Goal: Task Accomplishment & Management: Use online tool/utility

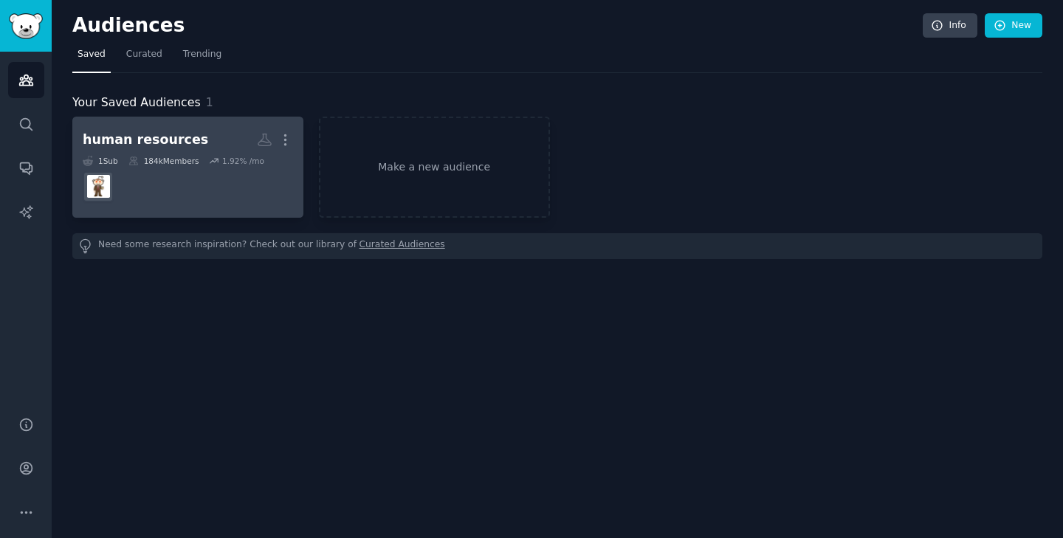
click at [137, 204] on dd at bounding box center [188, 186] width 210 height 41
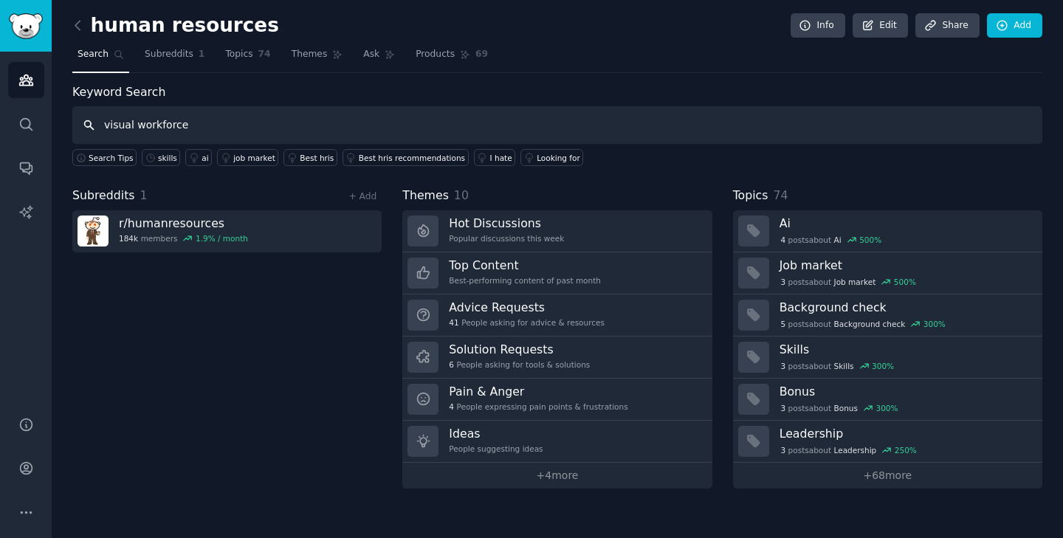
click at [103, 124] on input "visual workforce" at bounding box center [557, 125] width 970 height 38
type input "bad visual workforce"
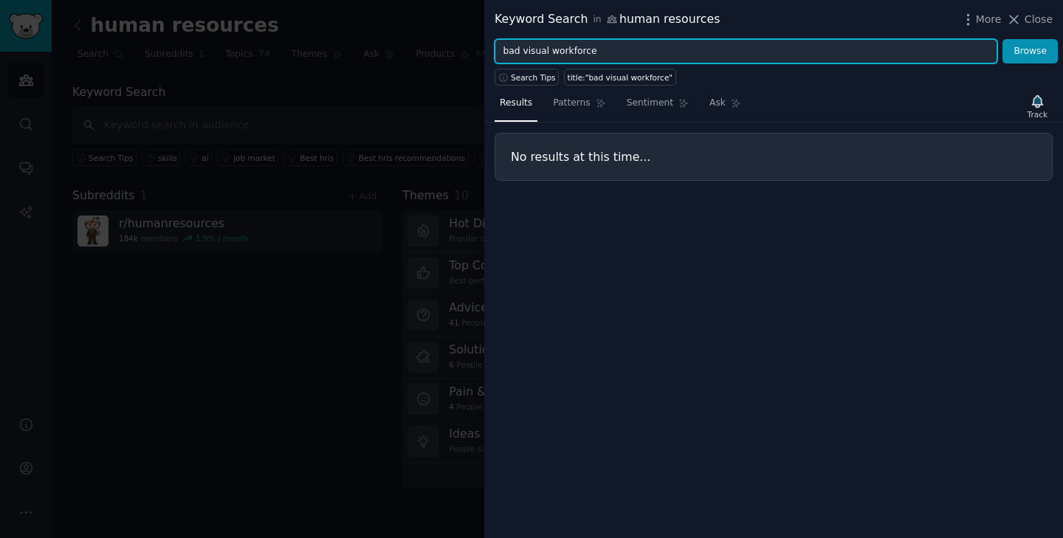
drag, startPoint x: 523, startPoint y: 52, endPoint x: 455, endPoint y: 52, distance: 67.9
click at [455, 52] on div "Keyword Search in human resources More Close bad visual workforce Browse Search…" at bounding box center [531, 269] width 1063 height 538
click at [594, 52] on input "visual workforce" at bounding box center [746, 51] width 503 height 25
type input "visual workforce is bad"
click at [1002, 39] on button "Browse" at bounding box center [1029, 51] width 55 height 25
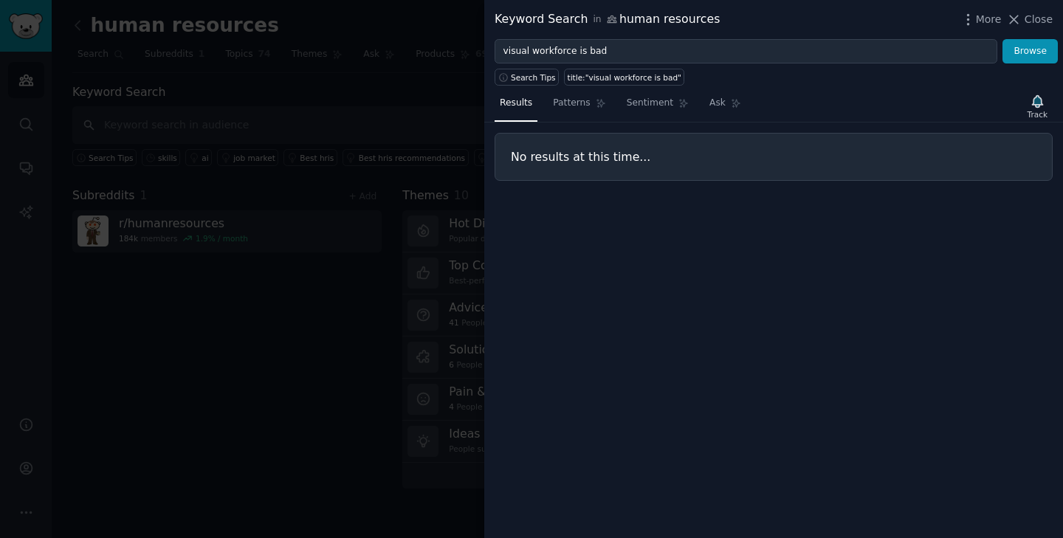
click at [372, 89] on div at bounding box center [531, 269] width 1063 height 538
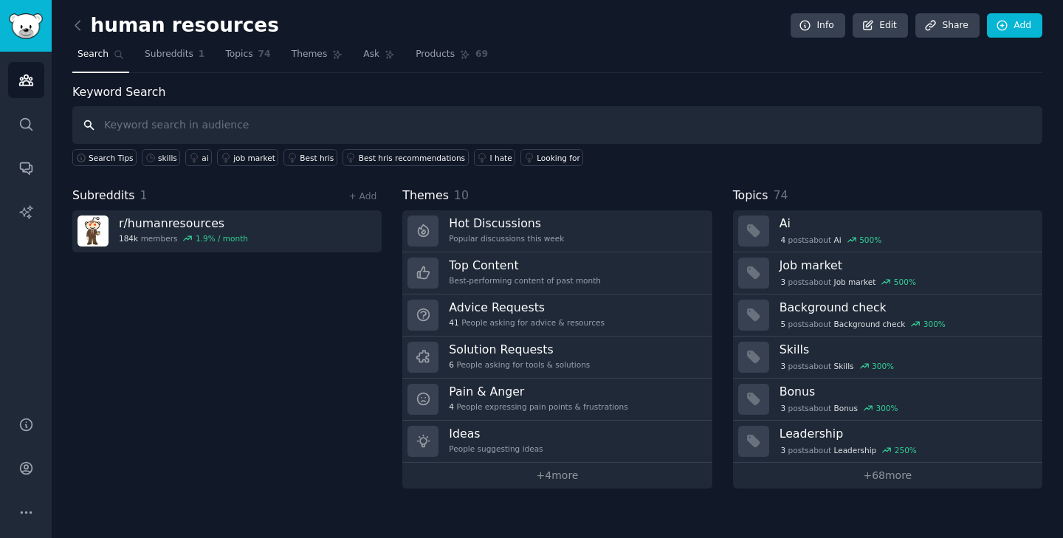
click at [519, 118] on input "text" at bounding box center [557, 125] width 970 height 38
type input "visual workforce"
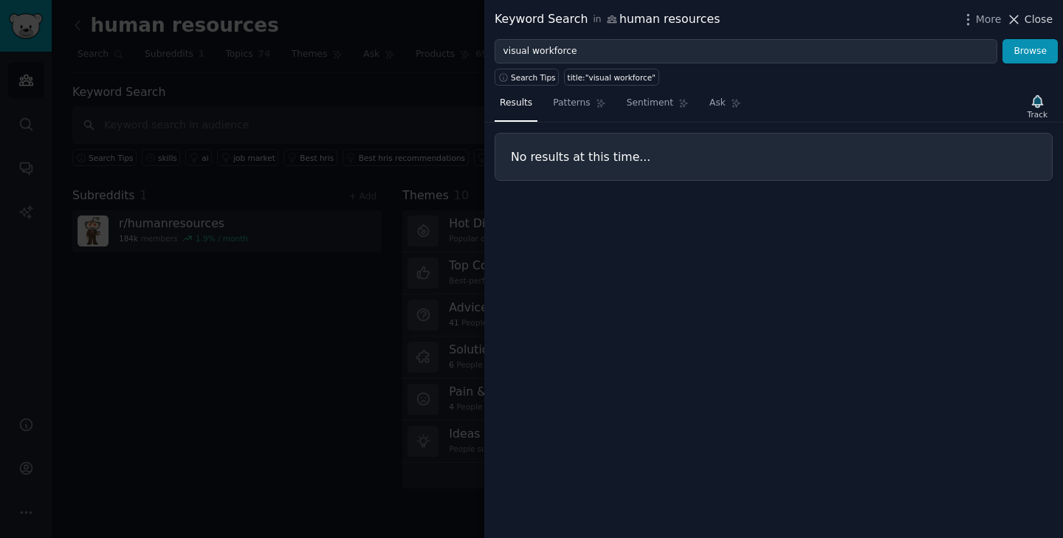
click at [1048, 22] on span "Close" at bounding box center [1039, 20] width 28 height 16
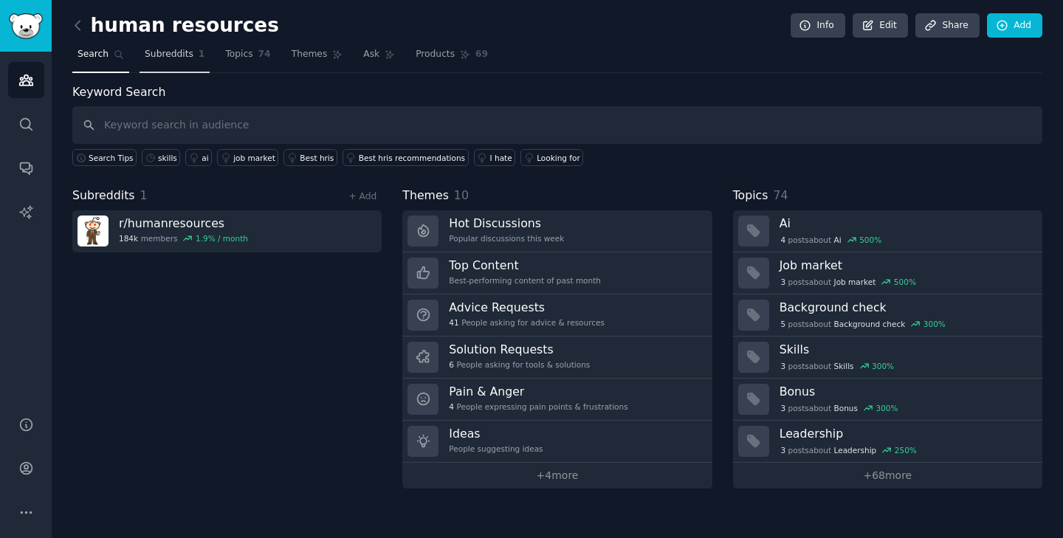
click at [167, 52] on span "Subreddits" at bounding box center [169, 54] width 49 height 13
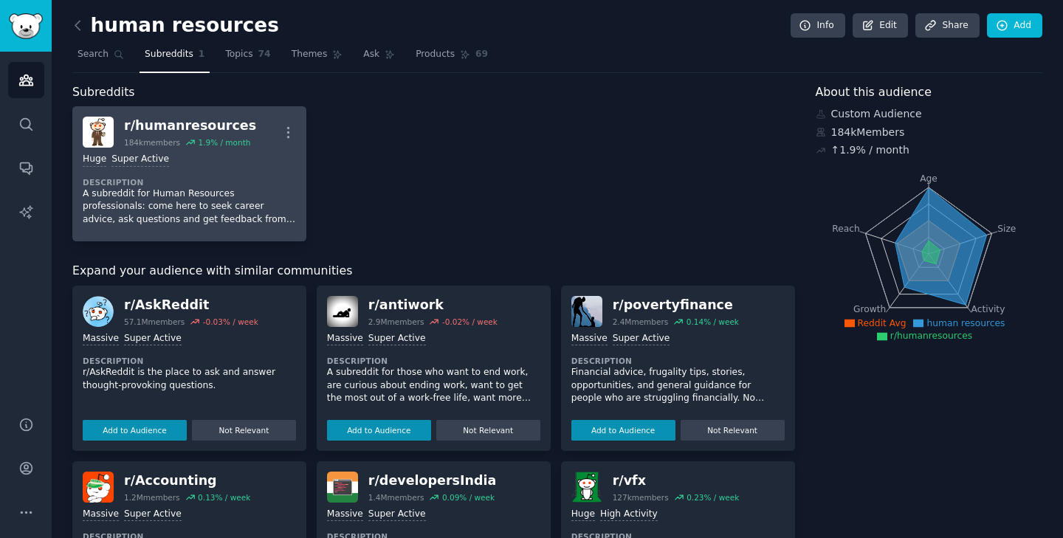
click at [193, 153] on div "Huge Super Active" at bounding box center [189, 160] width 213 height 14
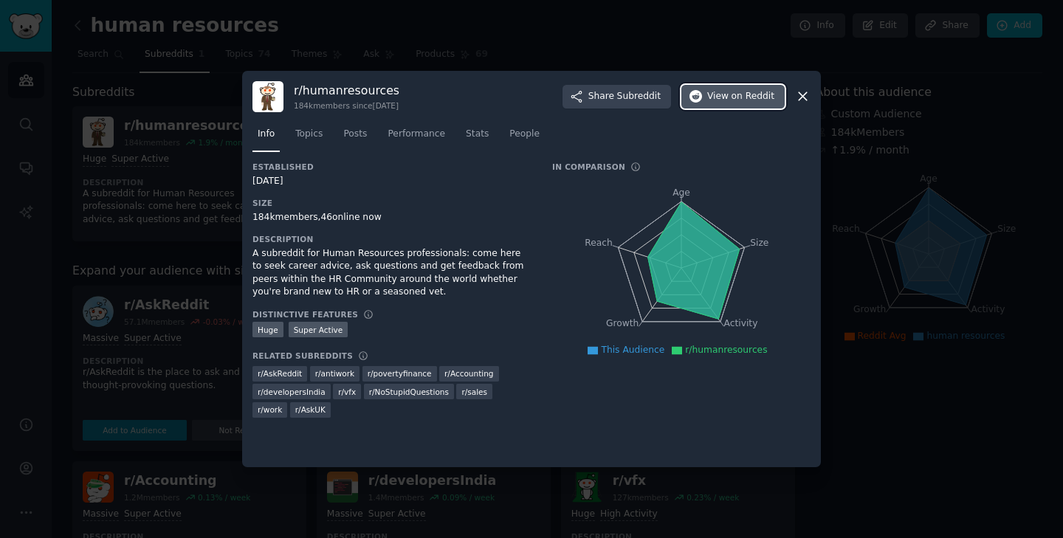
click at [778, 101] on button "View on Reddit" at bounding box center [732, 97] width 103 height 24
click at [799, 93] on icon at bounding box center [803, 97] width 8 height 8
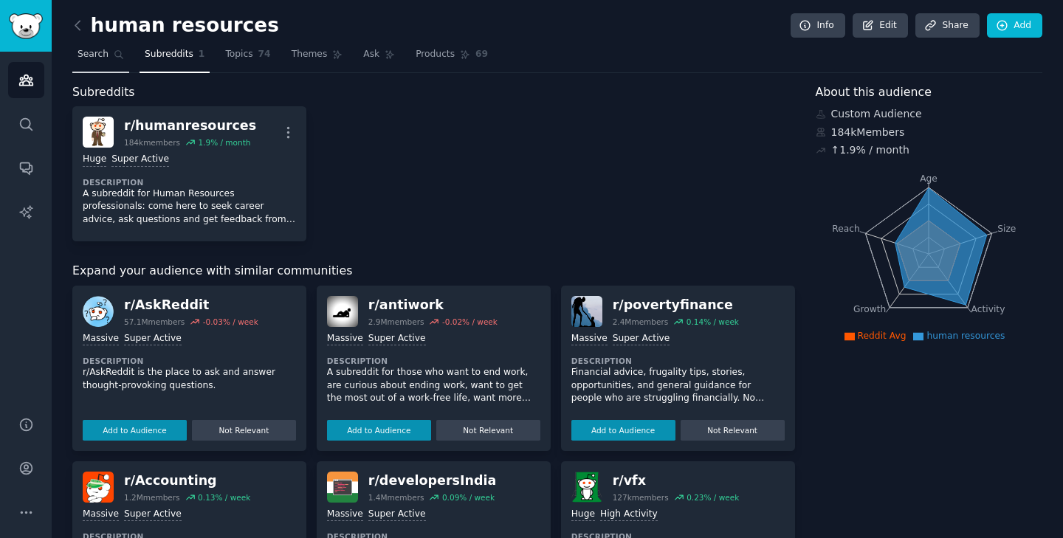
click at [84, 61] on link "Search" at bounding box center [100, 58] width 57 height 30
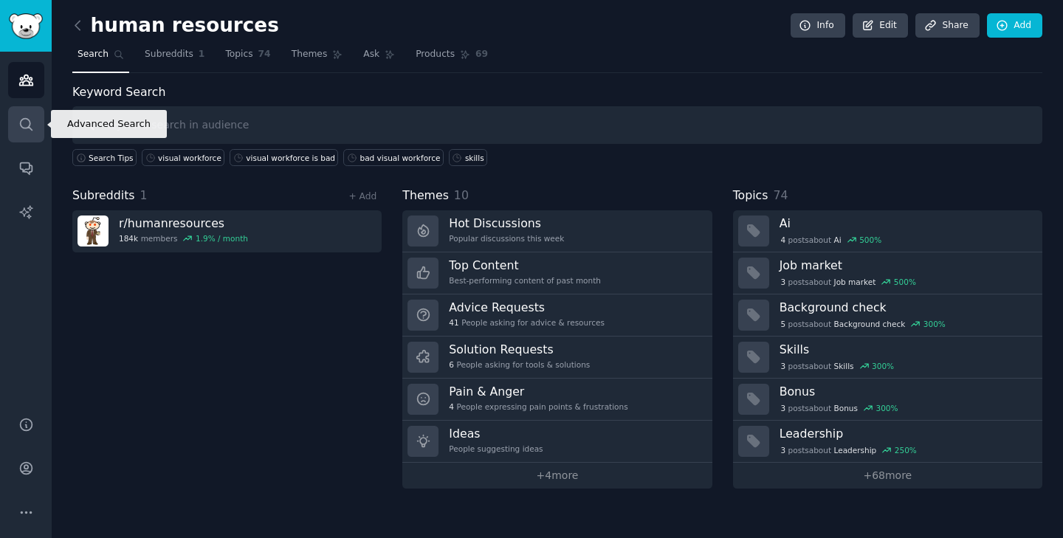
click at [21, 120] on icon "Sidebar" at bounding box center [26, 124] width 12 height 12
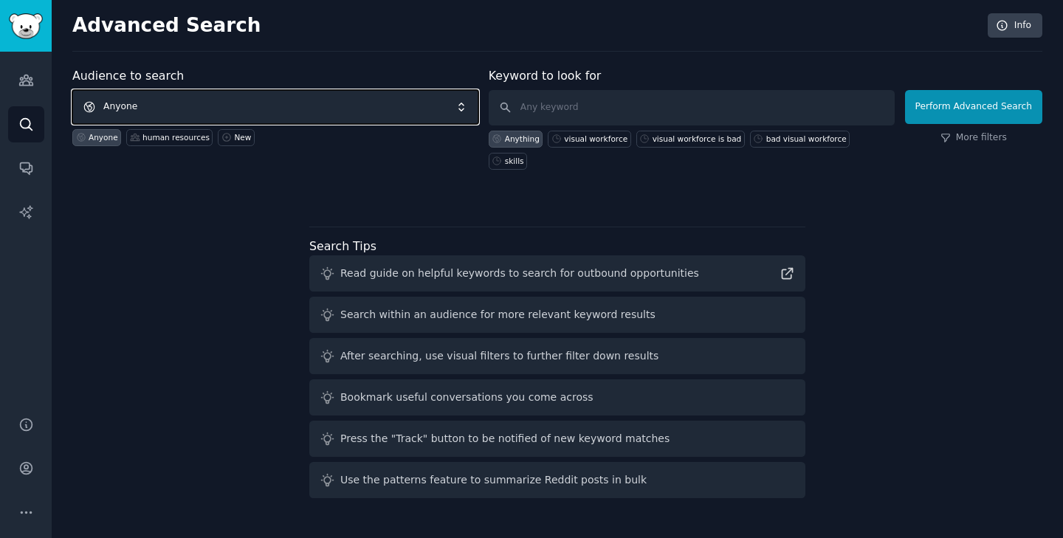
click at [207, 108] on span "Anyone" at bounding box center [275, 107] width 406 height 34
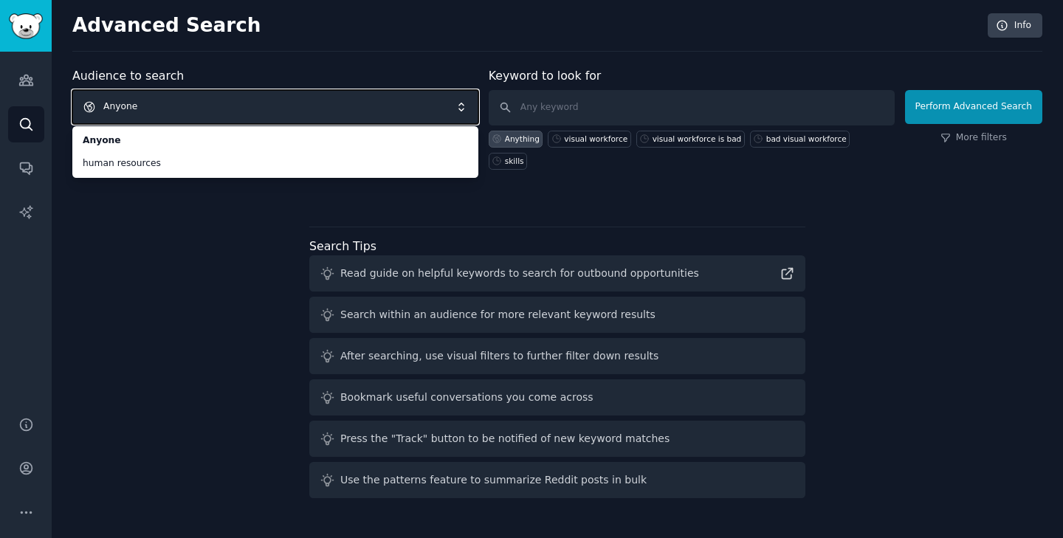
click at [336, 92] on span "Anyone" at bounding box center [275, 107] width 406 height 34
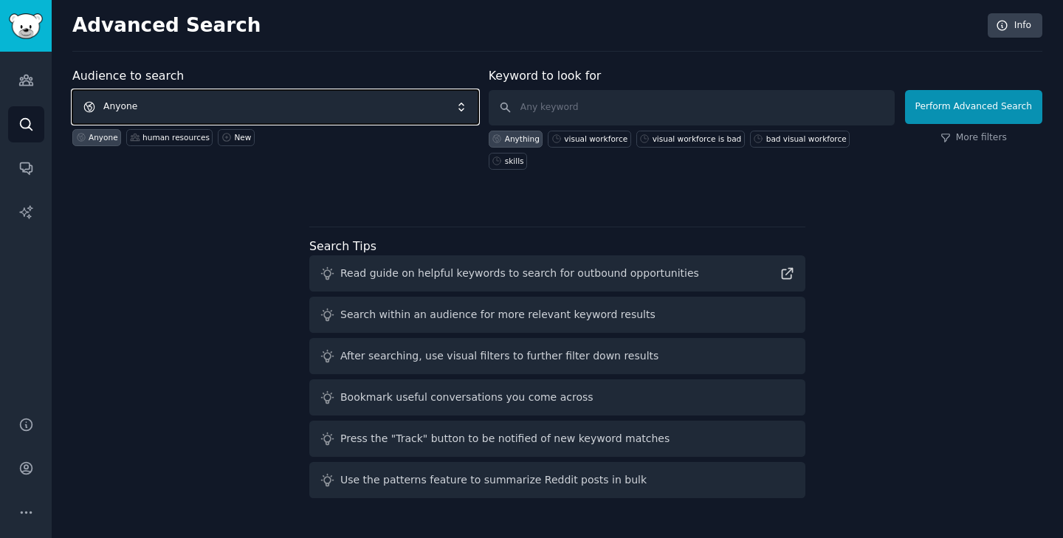
click at [336, 92] on span "Anyone" at bounding box center [275, 107] width 406 height 34
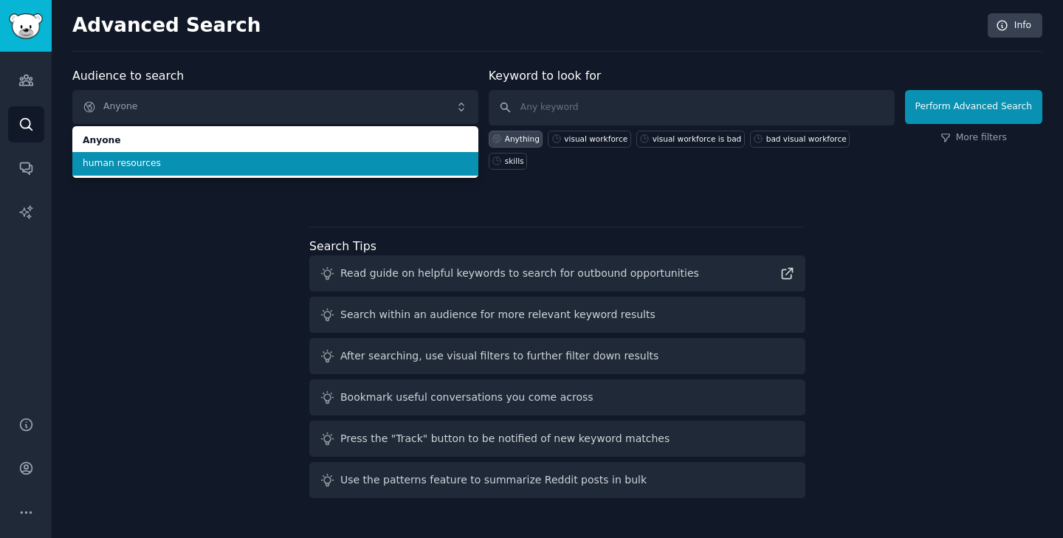
click at [368, 167] on span "human resources" at bounding box center [275, 163] width 385 height 13
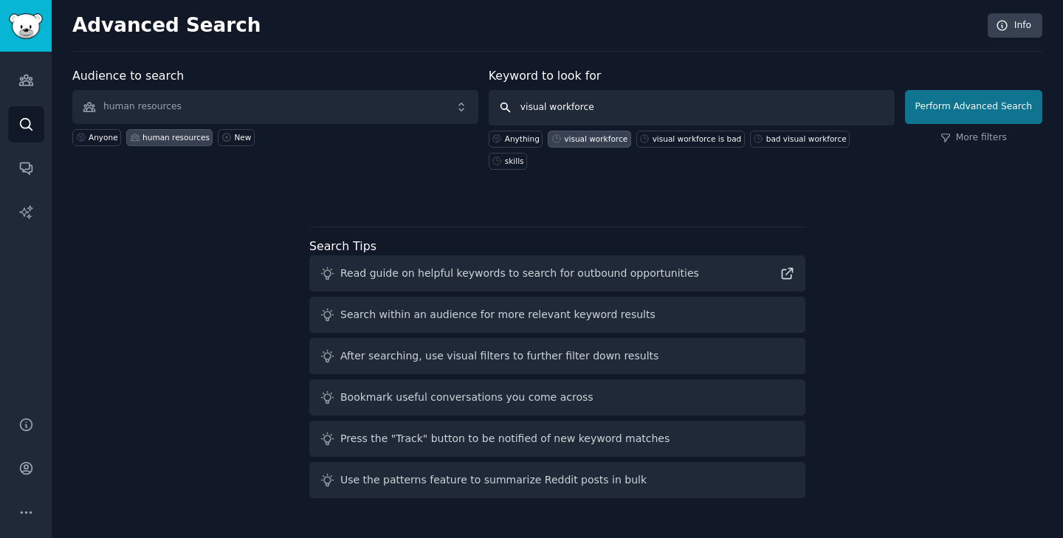
type input "visual workforce"
click at [942, 108] on button "Perform Advanced Search" at bounding box center [973, 107] width 137 height 34
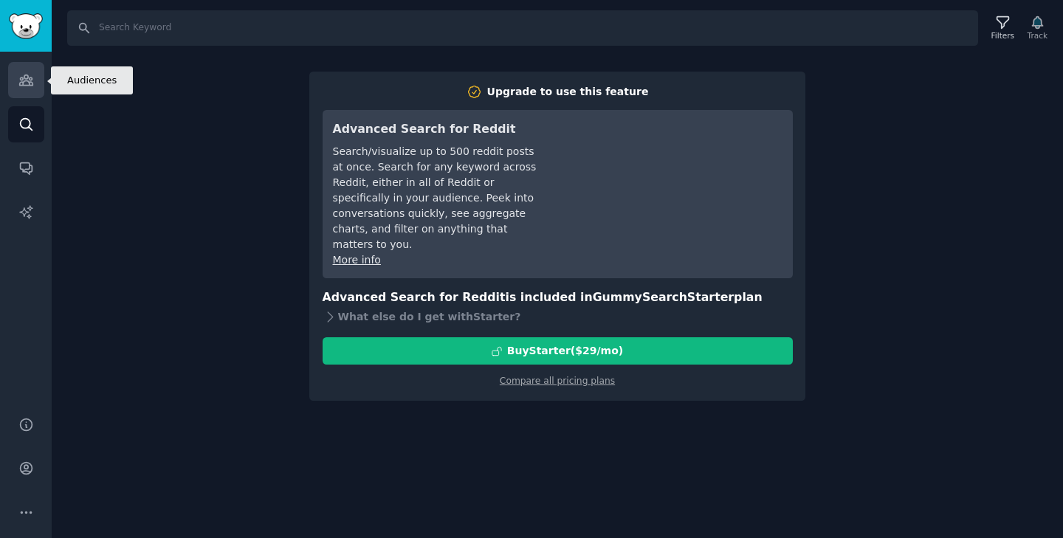
click at [24, 86] on icon "Sidebar" at bounding box center [26, 80] width 16 height 16
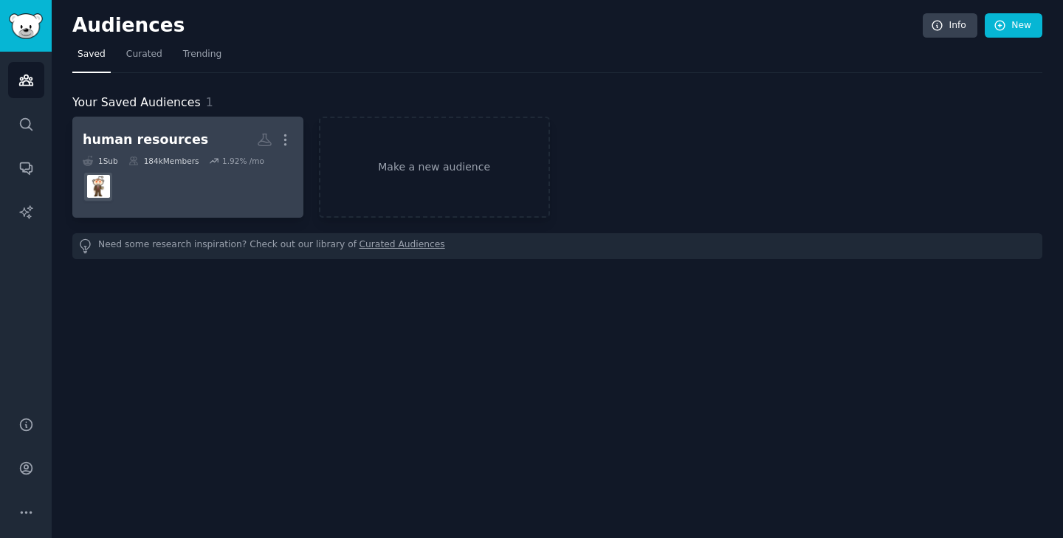
click at [175, 192] on dd at bounding box center [188, 186] width 210 height 41
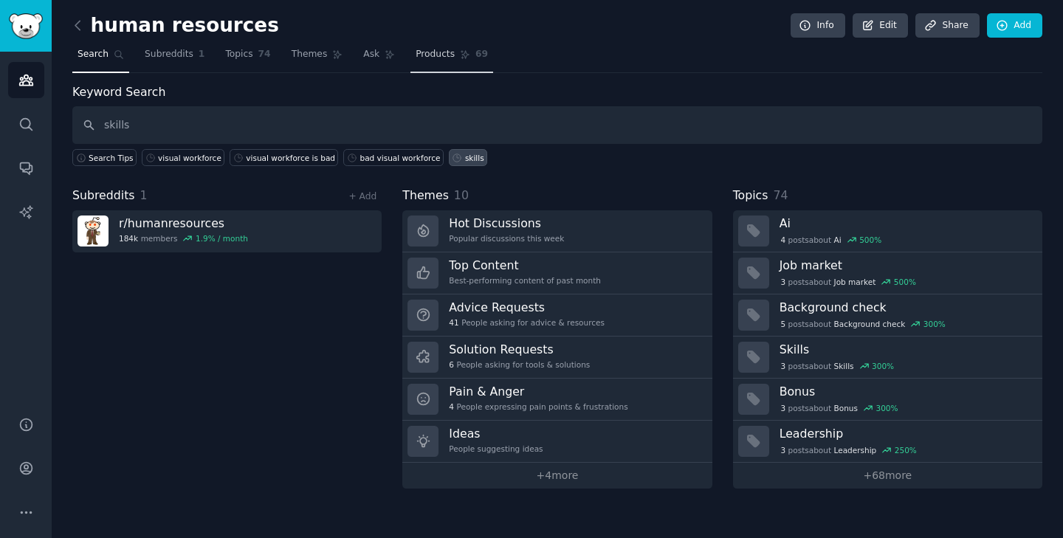
type input "skills"
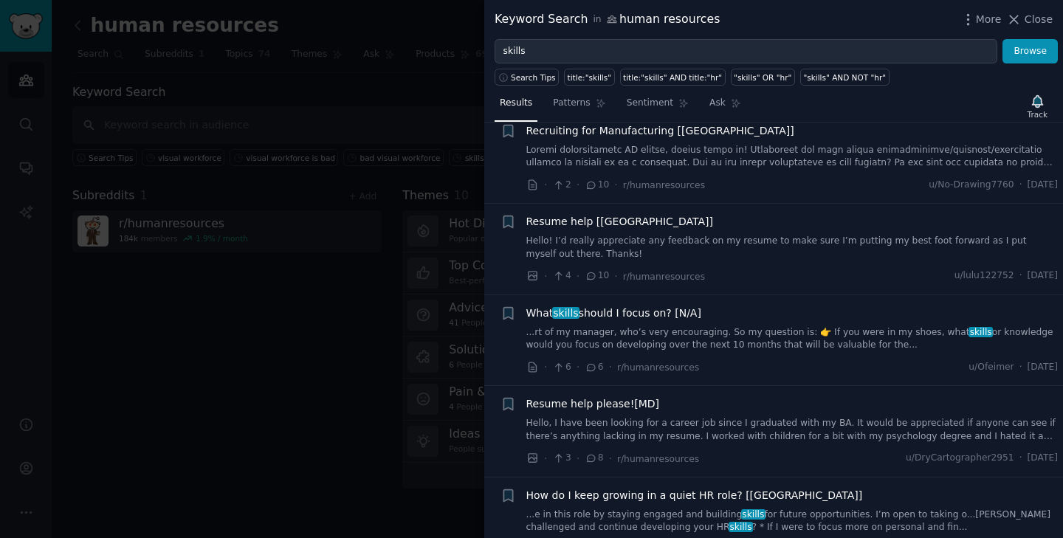
scroll to position [407, 0]
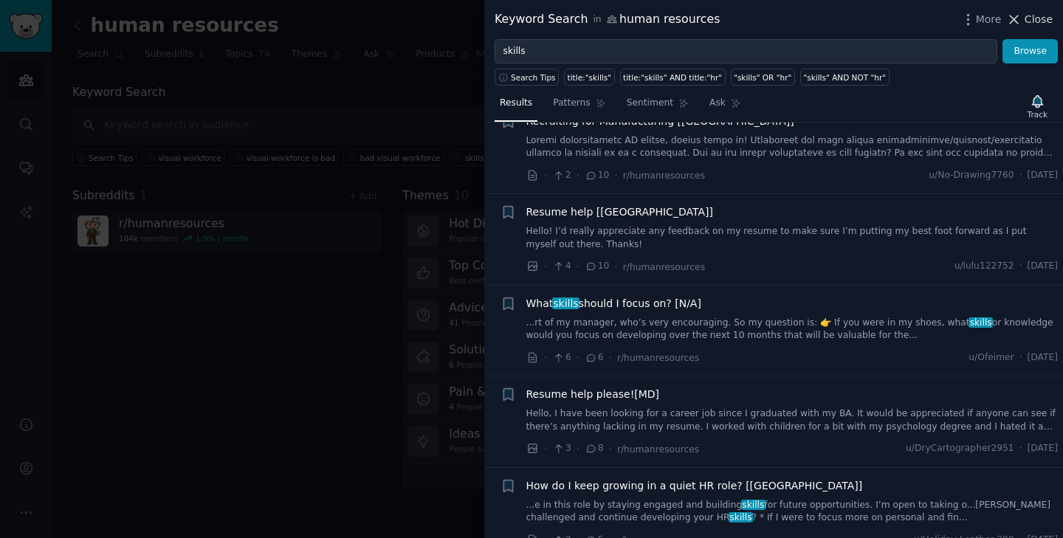
click at [1033, 20] on span "Close" at bounding box center [1039, 20] width 28 height 16
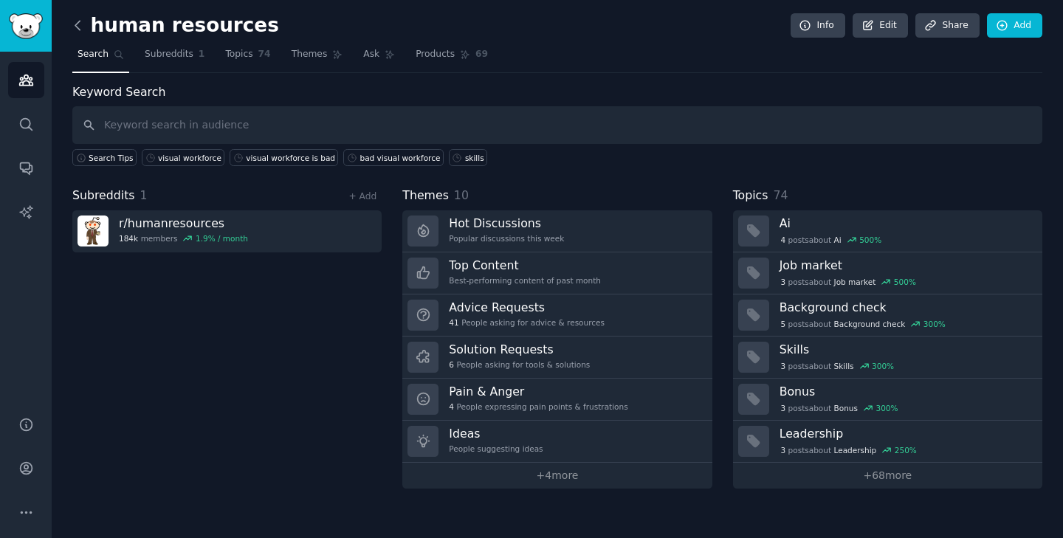
click at [72, 25] on icon at bounding box center [78, 26] width 16 height 16
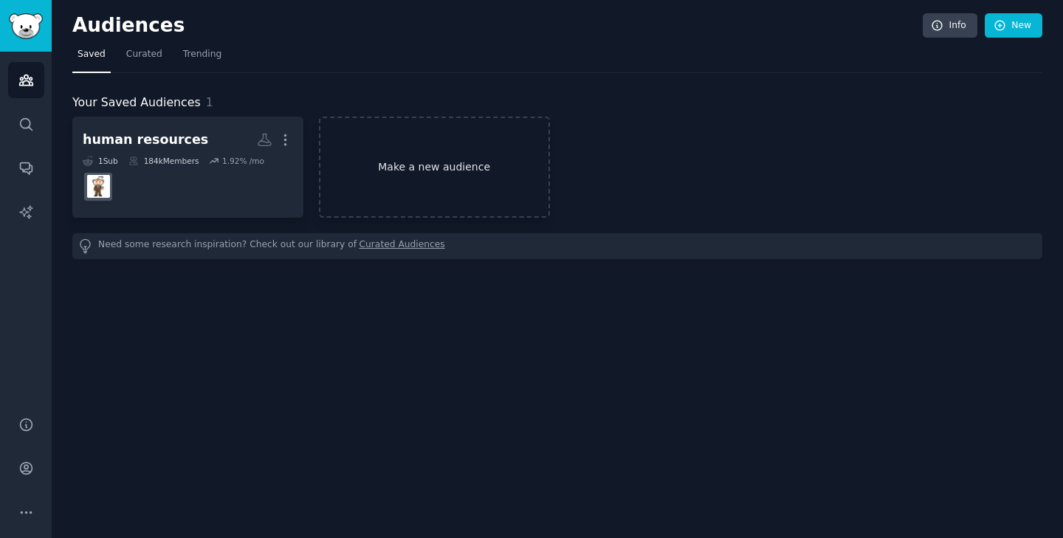
click at [441, 168] on link "Make a new audience" at bounding box center [434, 167] width 231 height 101
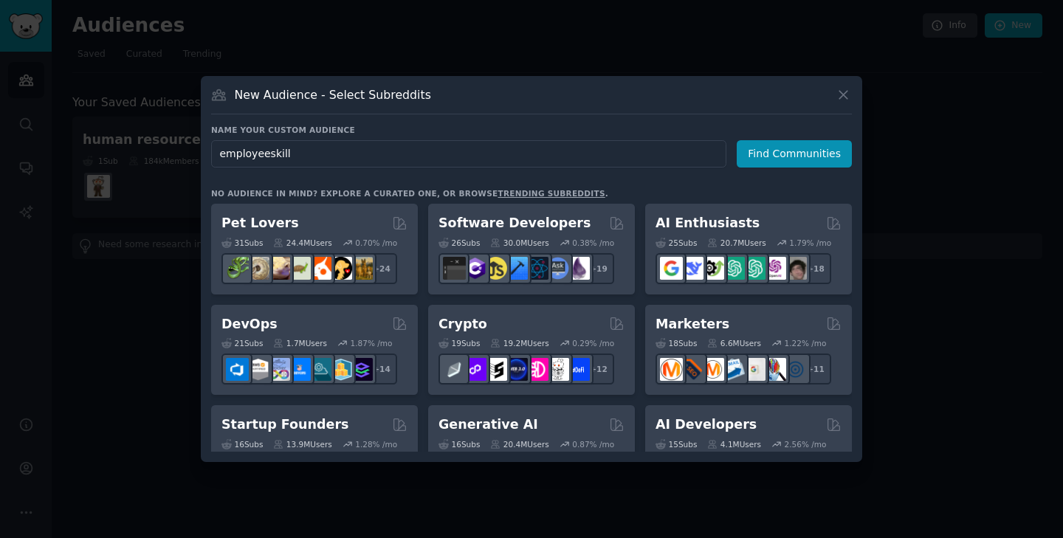
type input "employeeskills"
click button "Find Communities" at bounding box center [794, 153] width 115 height 27
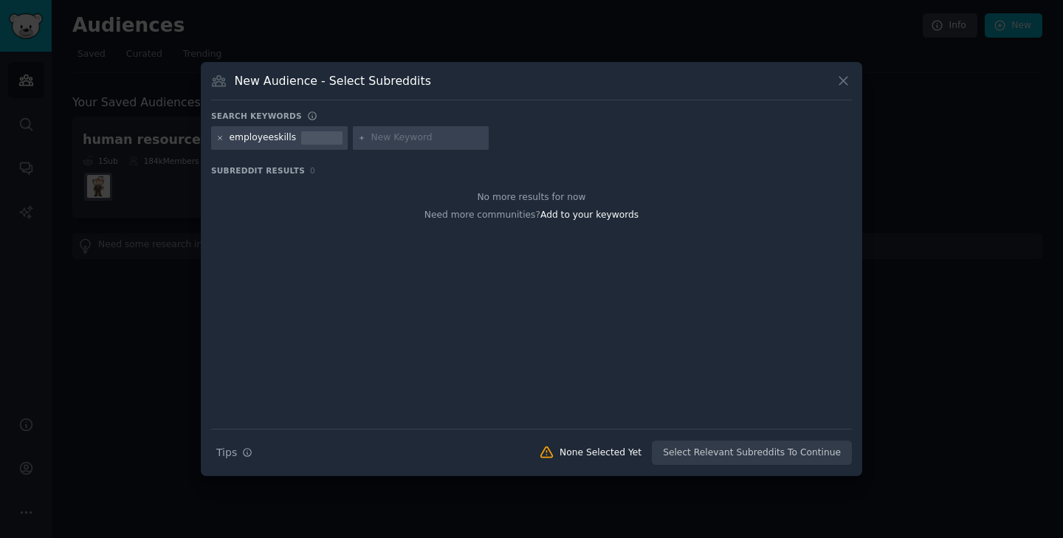
click at [221, 139] on icon at bounding box center [220, 138] width 4 height 4
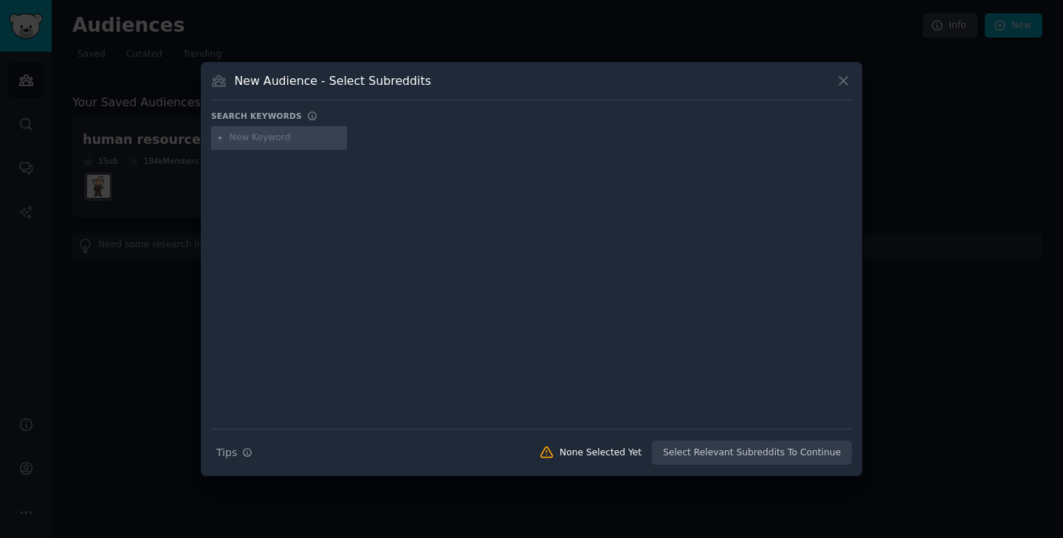
click at [269, 138] on input "text" at bounding box center [286, 137] width 112 height 13
type input "talent evaluation"
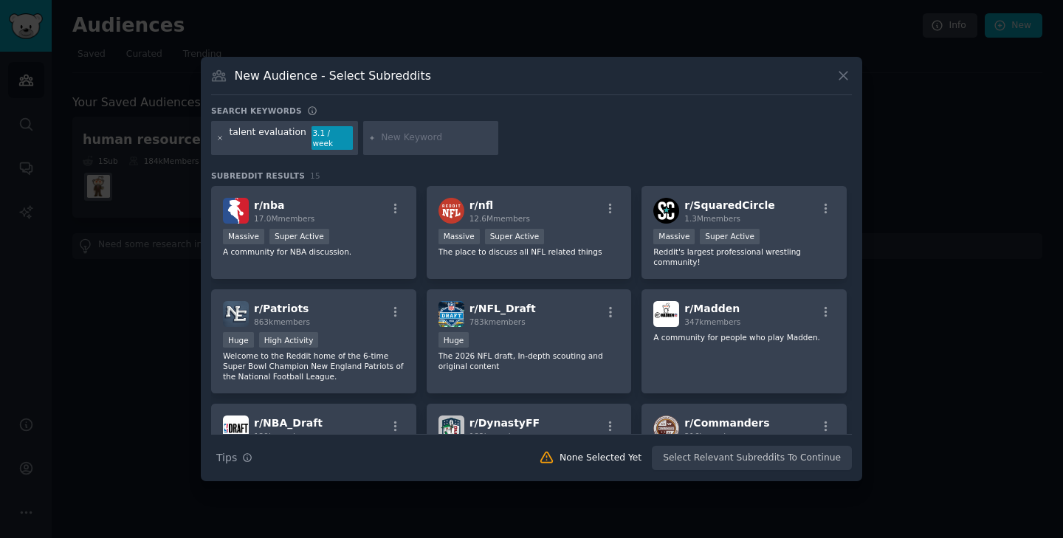
click at [216, 140] on icon at bounding box center [220, 138] width 8 height 8
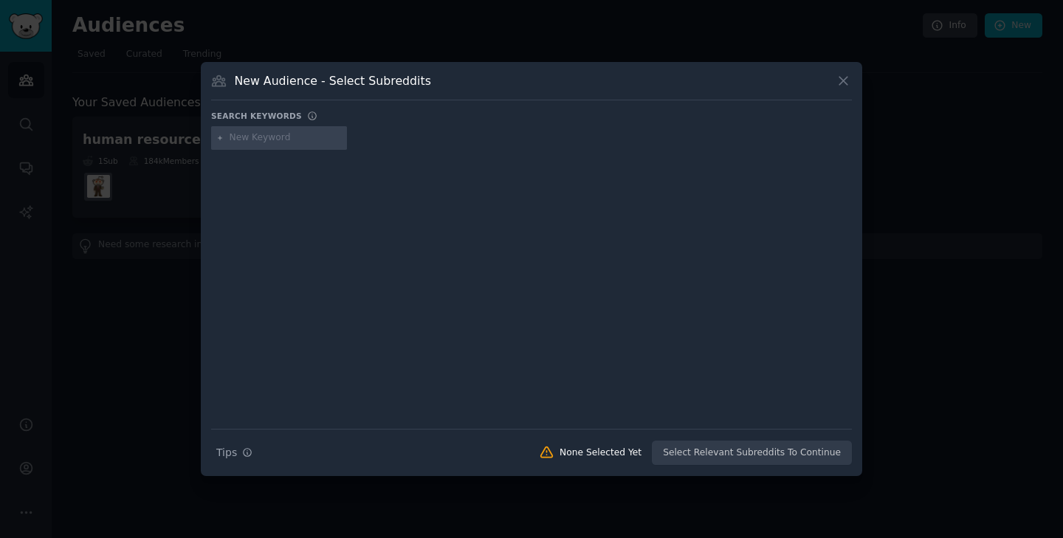
click at [258, 139] on input "text" at bounding box center [286, 137] width 112 height 13
type input "skillsets"
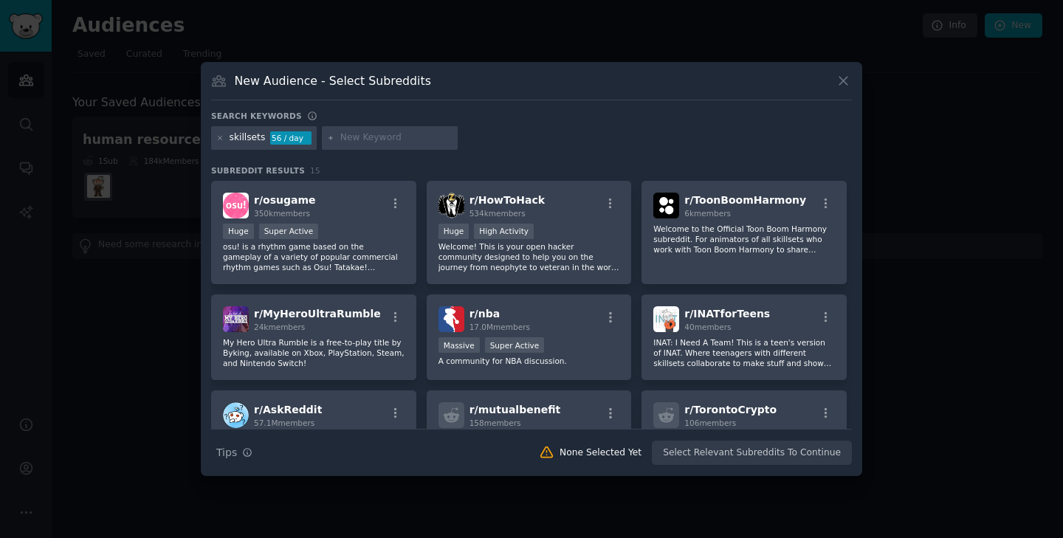
click at [216, 137] on div "skillsets 56 / day" at bounding box center [264, 138] width 106 height 24
click at [218, 136] on icon at bounding box center [220, 138] width 4 height 4
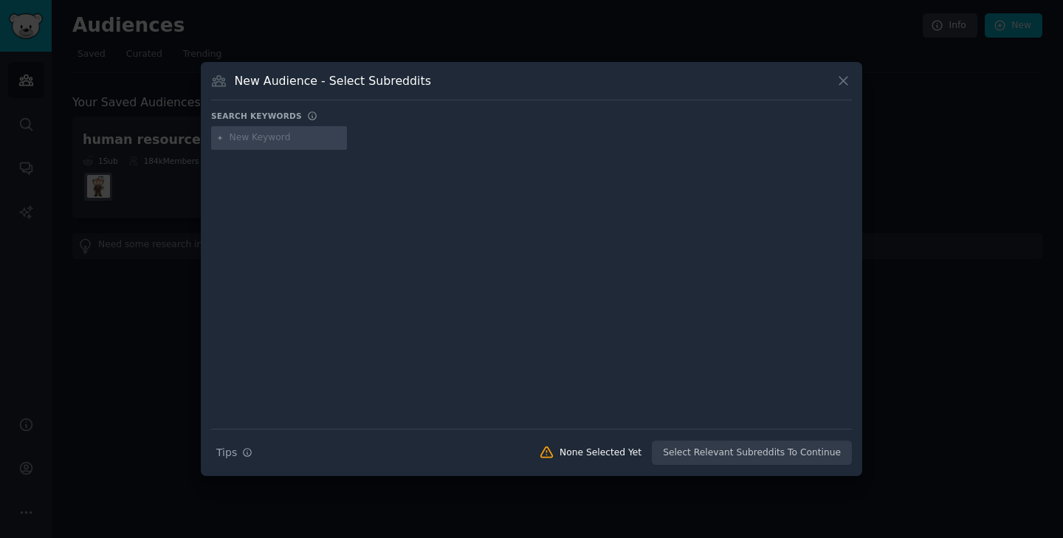
click at [246, 139] on input "text" at bounding box center [286, 137] width 112 height 13
type input "hr"
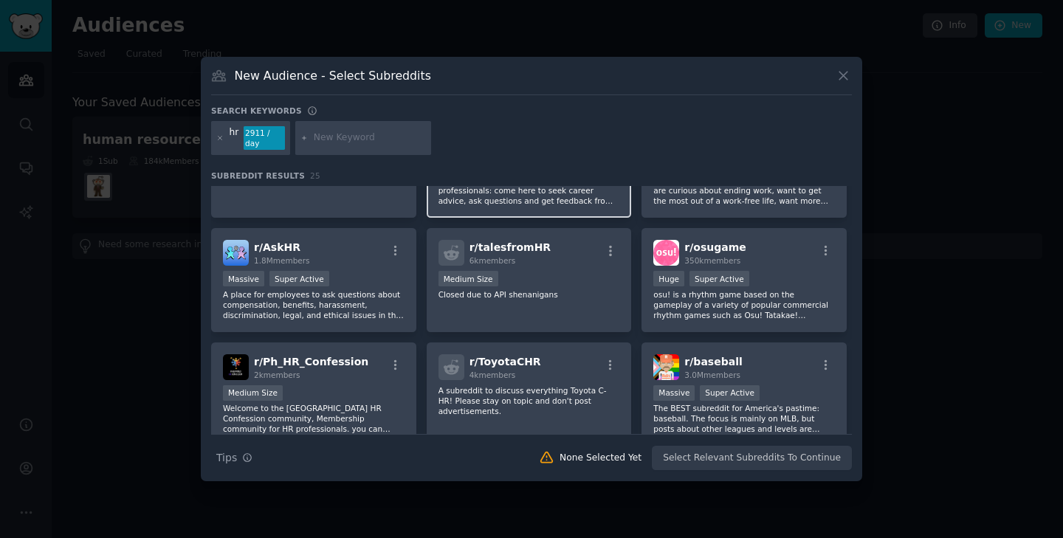
scroll to position [75, 0]
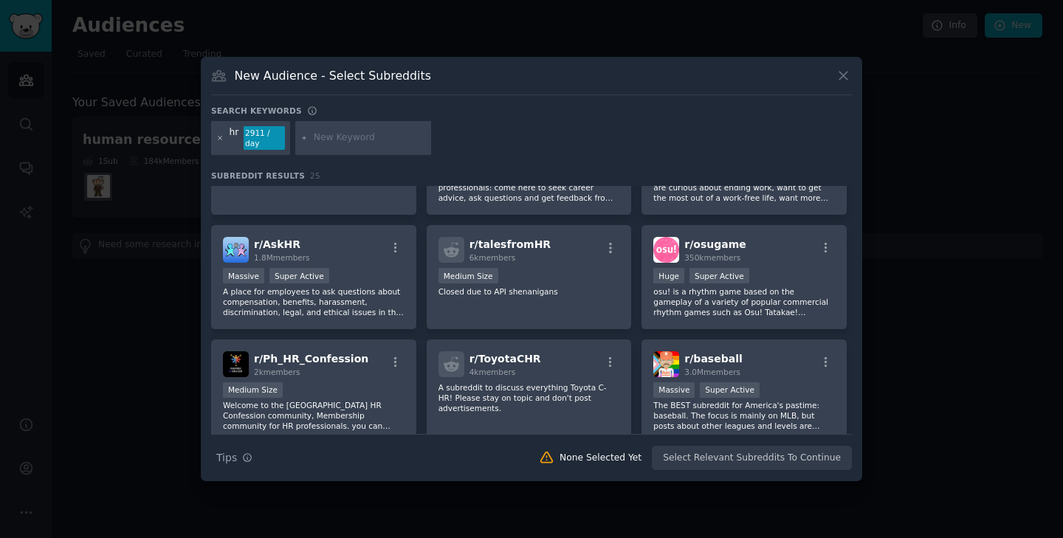
click at [219, 138] on icon at bounding box center [220, 138] width 4 height 4
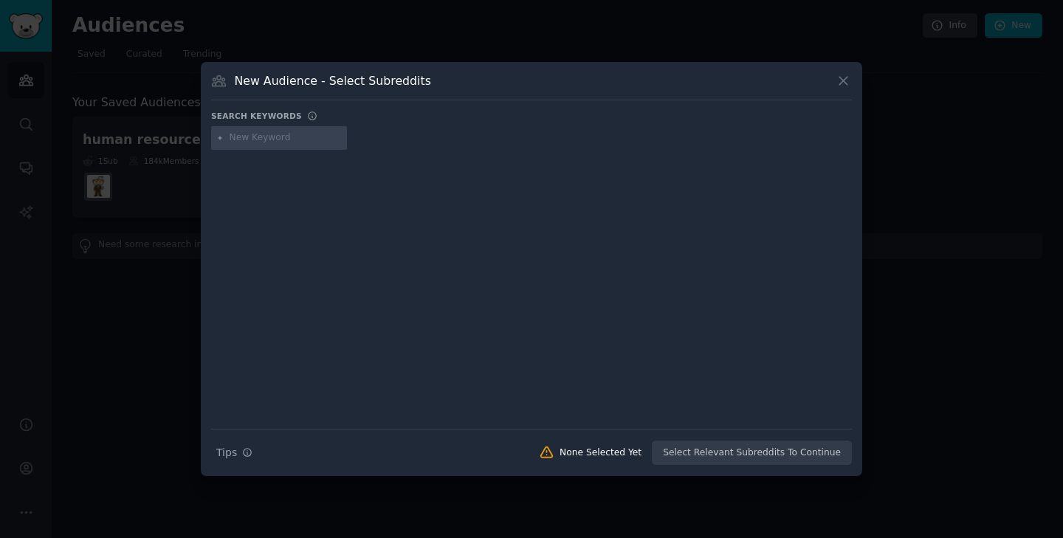
click at [247, 140] on input "text" at bounding box center [286, 137] width 112 height 13
type input "employee training"
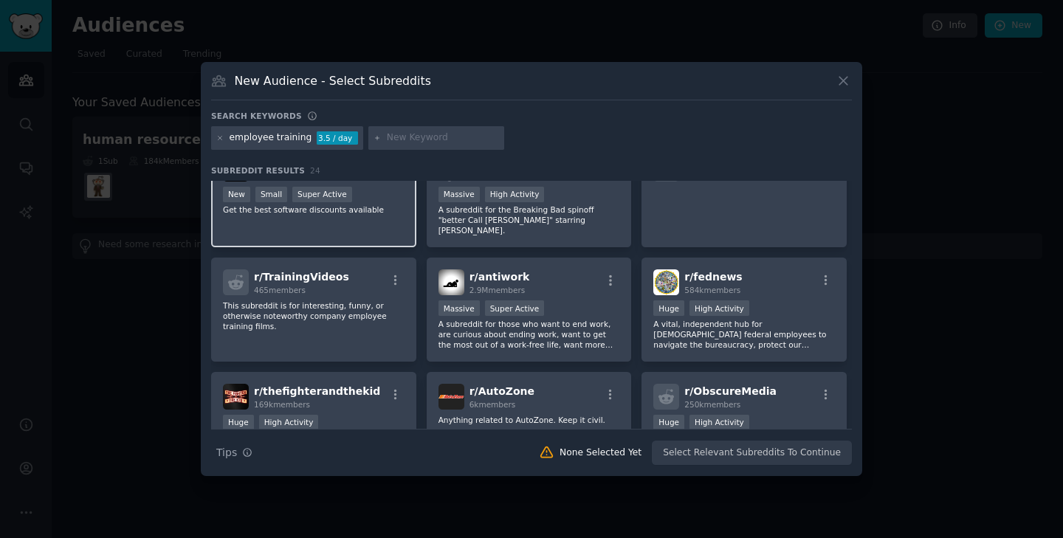
scroll to position [38, 0]
click at [848, 79] on icon at bounding box center [844, 81] width 16 height 16
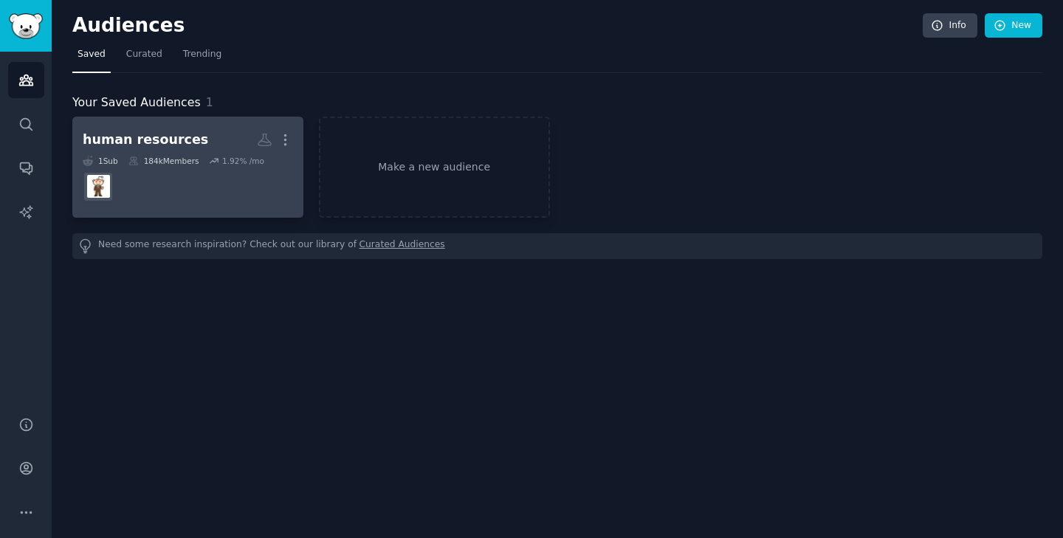
click at [238, 187] on dd at bounding box center [188, 186] width 210 height 41
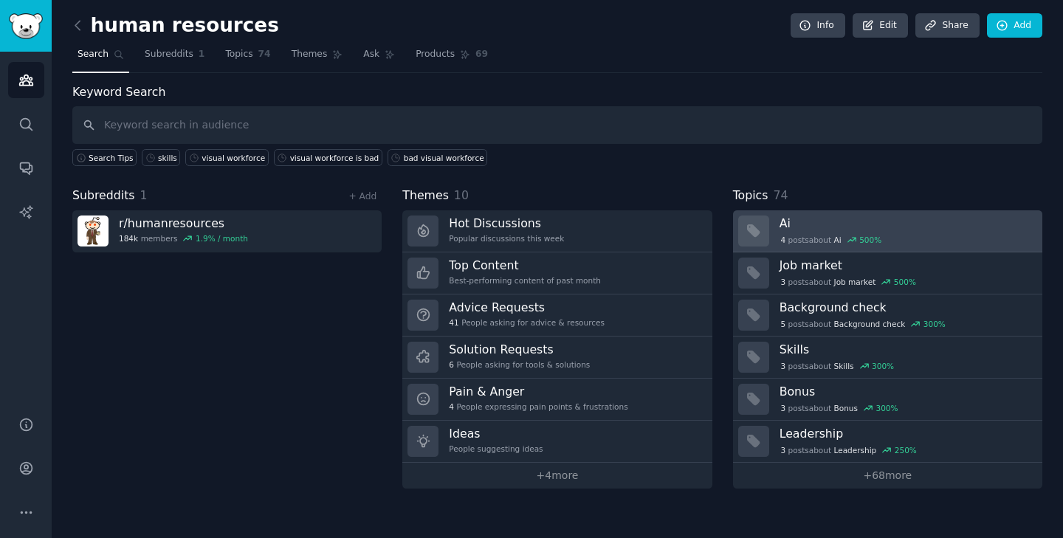
click at [809, 235] on div "4 post s about Ai 500 %" at bounding box center [831, 239] width 103 height 13
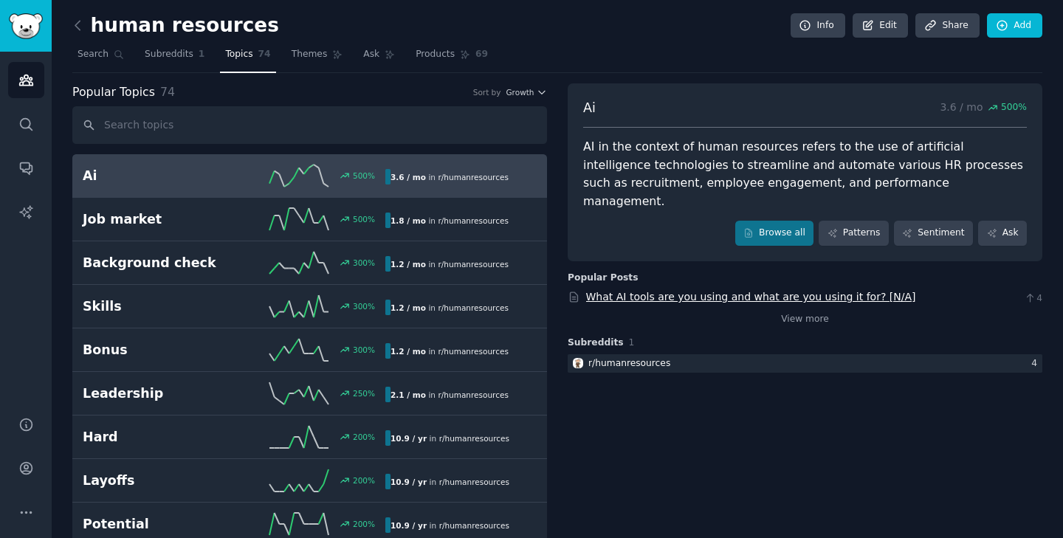
click at [762, 291] on link "What AI tools are you using and what are you using it for? [N/A]" at bounding box center [751, 297] width 330 height 12
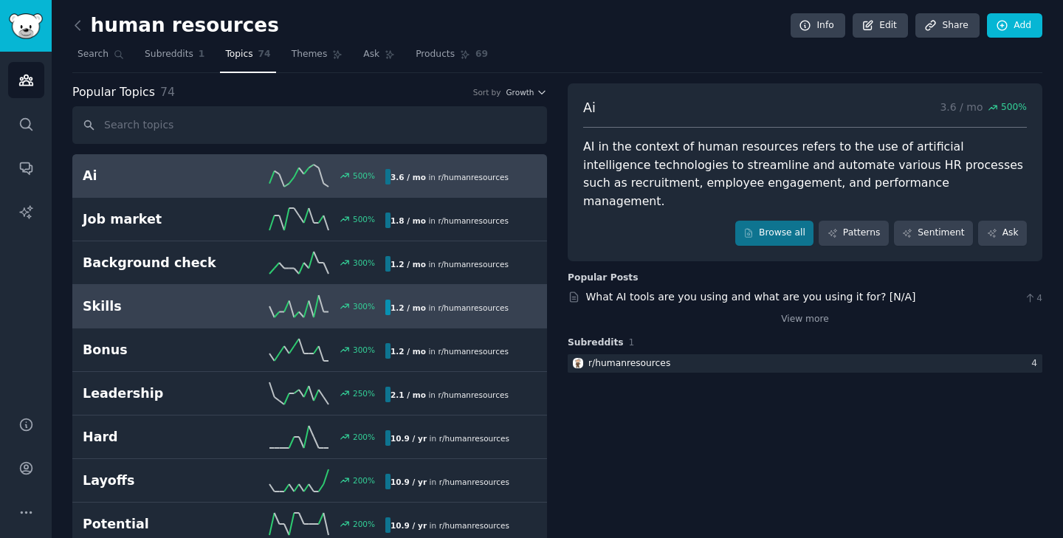
click at [156, 299] on h2 "Skills" at bounding box center [158, 306] width 151 height 18
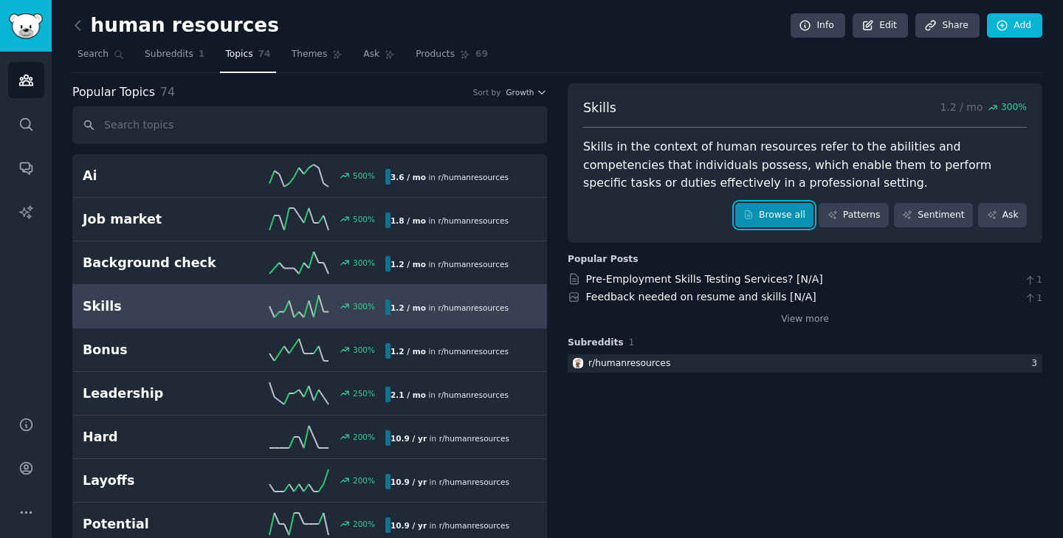
click at [754, 212] on icon at bounding box center [748, 215] width 10 height 10
